Goal: Task Accomplishment & Management: Complete application form

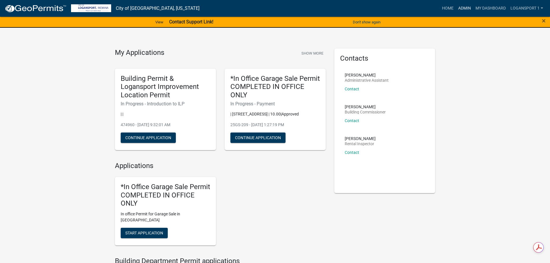
click at [463, 7] on link "Admin" at bounding box center [464, 8] width 17 height 11
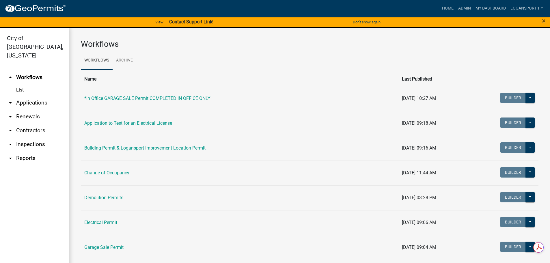
click at [38, 96] on link "arrow_drop_down Applications" at bounding box center [34, 103] width 69 height 14
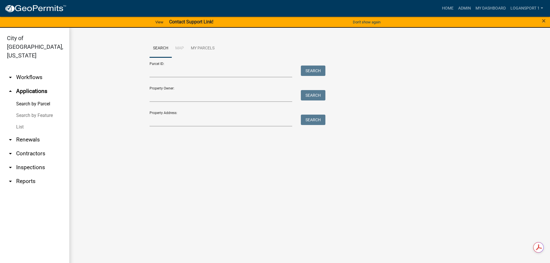
click at [176, 111] on div "Property Address: Search" at bounding box center [236, 117] width 173 height 20
click at [179, 121] on input "Property Address:" at bounding box center [221, 121] width 143 height 12
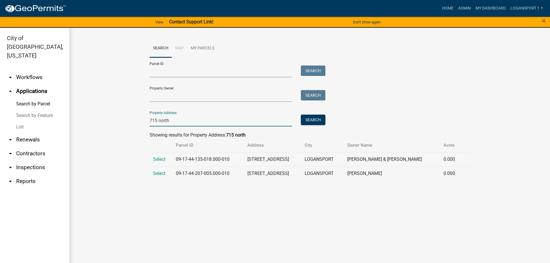
type input "715 north"
drag, startPoint x: 154, startPoint y: 156, endPoint x: 156, endPoint y: 158, distance: 3.1
click at [155, 157] on td "Select" at bounding box center [161, 159] width 23 height 14
click at [156, 158] on span "Select" at bounding box center [159, 158] width 12 height 5
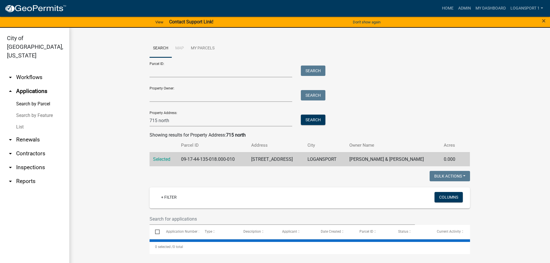
click at [122, 171] on wm-workflow-application-search-view "Search Map My Parcels Parcel ID: Search Property Owner: Search Property Address…" at bounding box center [309, 146] width 457 height 215
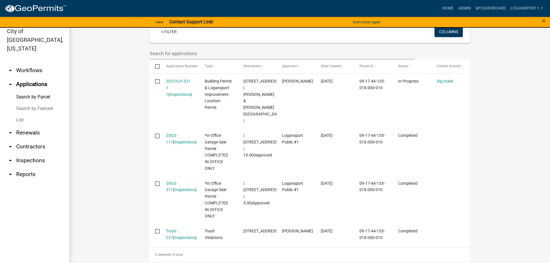
scroll to position [162, 0]
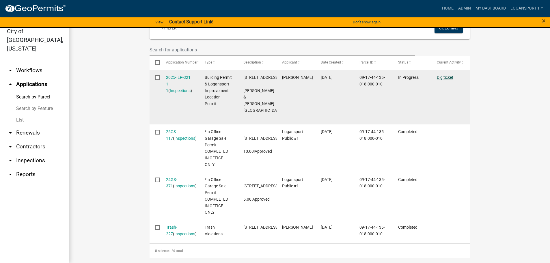
click at [445, 76] on link "Dig ticket" at bounding box center [445, 77] width 16 height 5
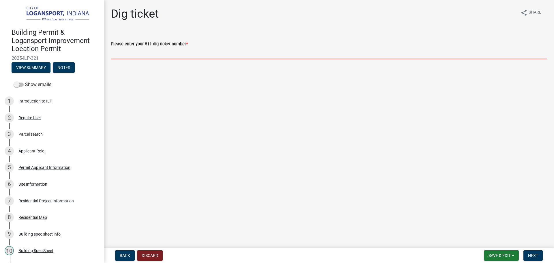
click at [144, 54] on input "Please enter your 811 dig ticket number *" at bounding box center [329, 53] width 436 height 12
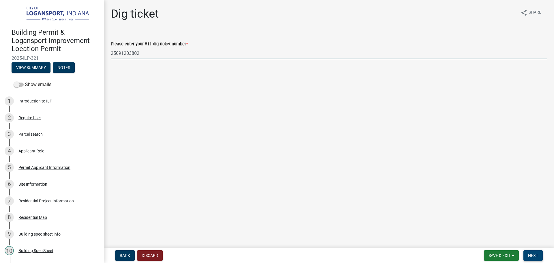
type input "25091203802"
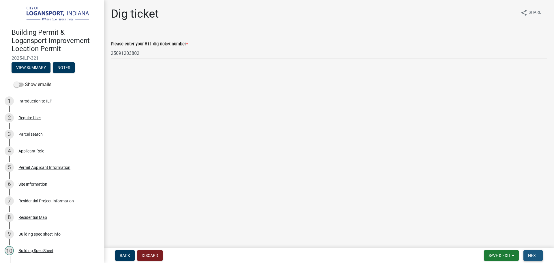
click at [537, 254] on span "Next" at bounding box center [533, 255] width 10 height 5
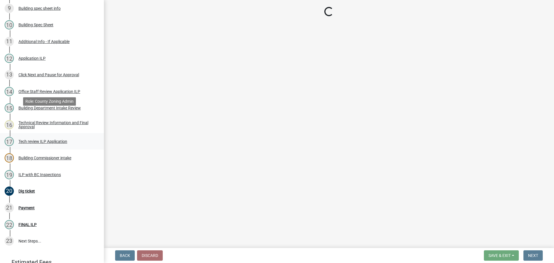
scroll to position [265, 0]
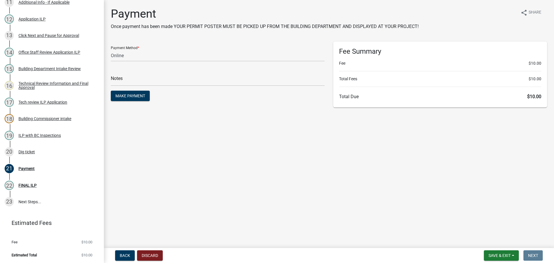
click at [315, 163] on main "Payment Once payment has been made YOUR PERMIT POSTER MUST BE PICKED UP FROM TH…" at bounding box center [329, 123] width 450 height 246
click at [144, 54] on select "Credit Card POS Check Cash Online" at bounding box center [218, 56] width 214 height 12
click at [202, 109] on div "Payment Once payment has been made YOUR PERMIT POSTER MUST BE PICKED UP FROM TH…" at bounding box center [329, 60] width 445 height 106
click at [133, 55] on select "Credit Card POS Check Cash Online" at bounding box center [218, 56] width 214 height 12
select select "2: 1"
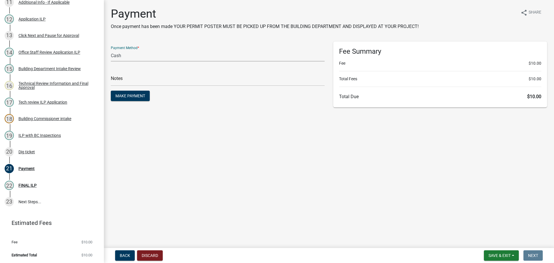
click at [111, 50] on select "Credit Card POS Check Cash Online" at bounding box center [218, 56] width 214 height 12
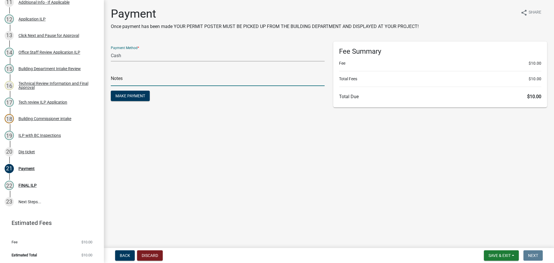
click at [122, 78] on input "text" at bounding box center [218, 80] width 214 height 12
type input "118360"
click at [119, 94] on span "Make Payment" at bounding box center [130, 96] width 30 height 5
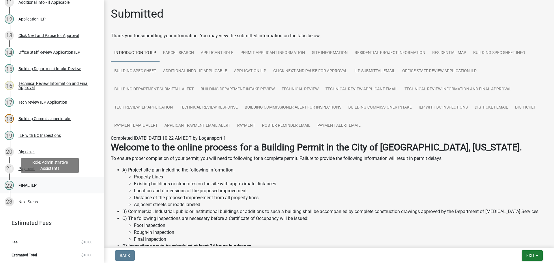
click at [29, 178] on link "22 FINAL ILP" at bounding box center [52, 185] width 104 height 17
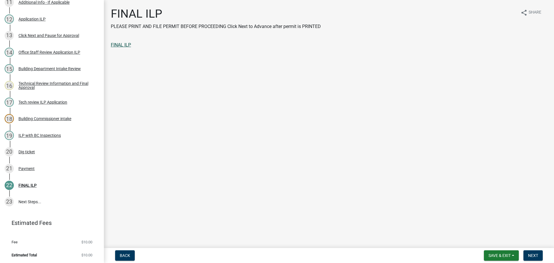
click at [117, 43] on link "FINAL ILP" at bounding box center [121, 44] width 20 height 5
click at [535, 241] on main "FINAL ILP PLEASE PRINT AND FILE PERMIT BEFORE PROCEEDING Click Next to Advance …" at bounding box center [329, 123] width 450 height 246
click at [533, 258] on span "Next" at bounding box center [533, 255] width 10 height 5
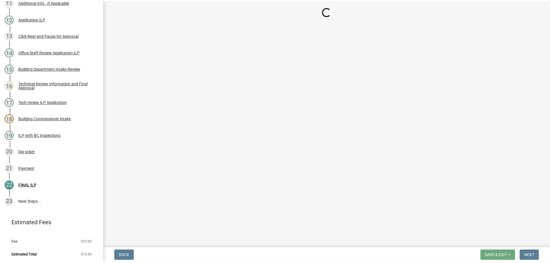
scroll to position [315, 0]
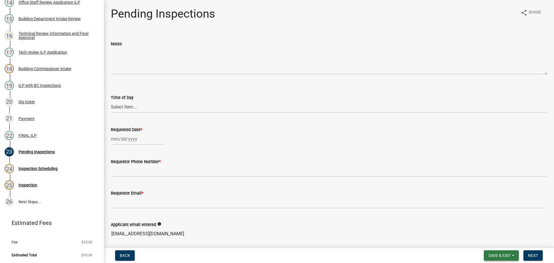
click at [502, 254] on span "Save & Exit" at bounding box center [500, 255] width 22 height 5
click at [505, 244] on button "Save & Exit" at bounding box center [496, 241] width 46 height 14
